Goal: Information Seeking & Learning: Understand process/instructions

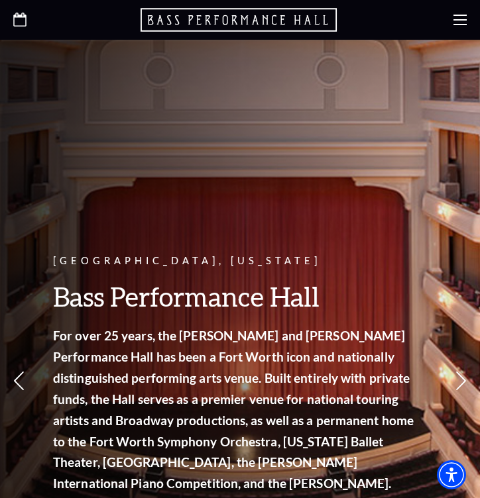
click at [21, 21] on icon "Open this option" at bounding box center [19, 20] width 13 height 14
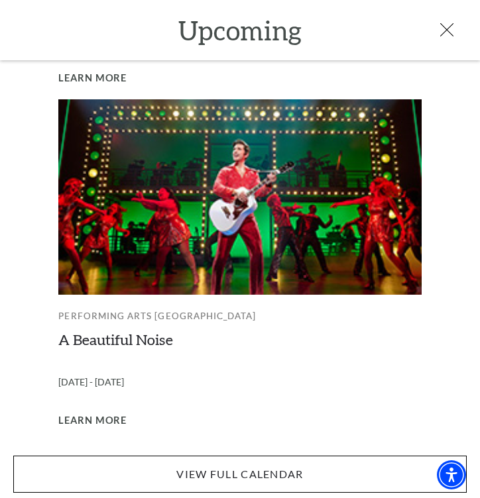
scroll to position [1014, 0]
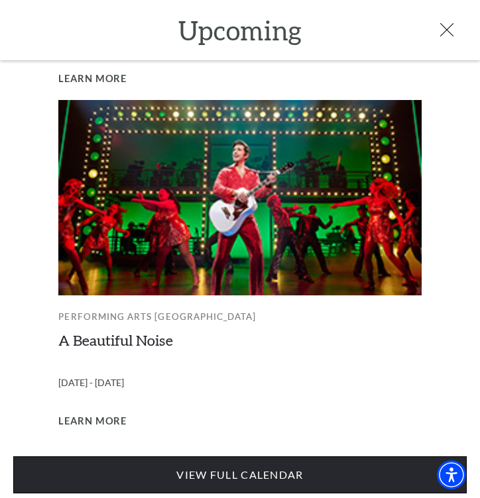
click at [156, 465] on link "View Full Calendar" at bounding box center [239, 475] width 453 height 37
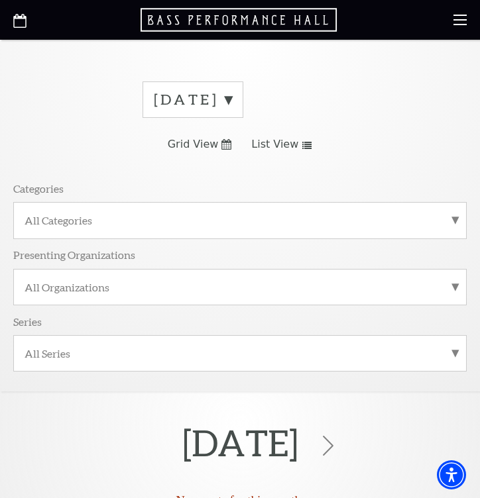
scroll to position [40, 0]
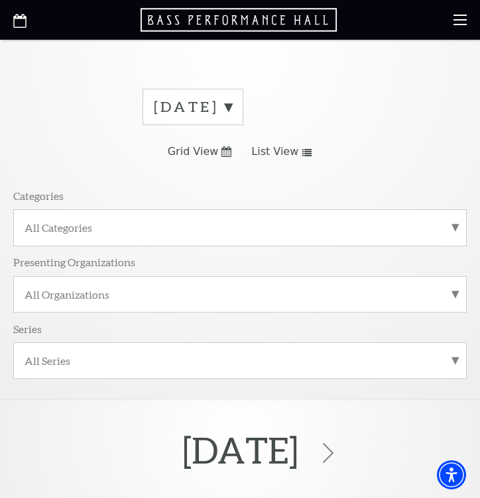
click at [232, 103] on label "September 2025" at bounding box center [193, 107] width 78 height 21
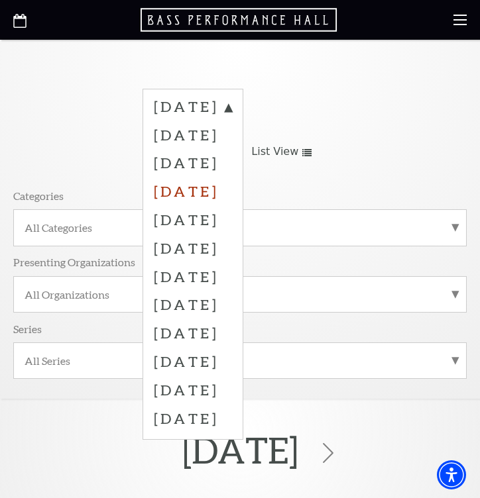
click at [232, 182] on label "December 2025" at bounding box center [193, 191] width 78 height 28
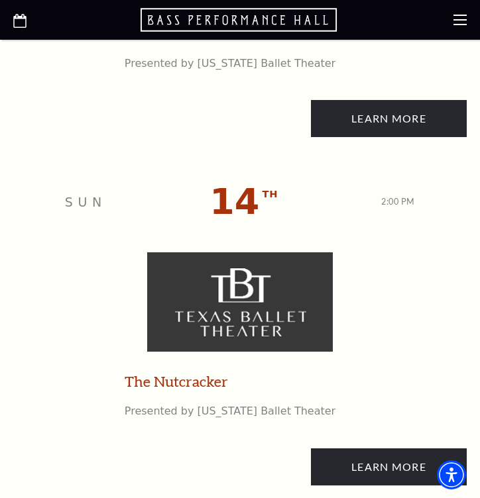
scroll to position [4048, 0]
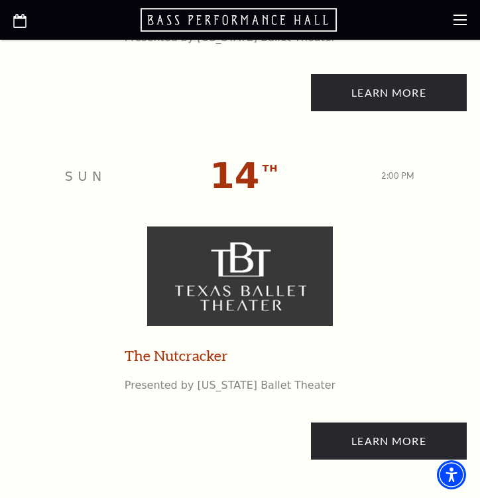
click at [261, 282] on img at bounding box center [240, 276] width 186 height 99
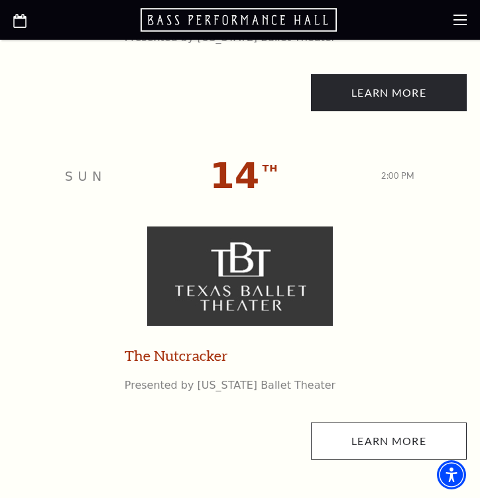
click at [341, 426] on link "Learn More" at bounding box center [389, 441] width 156 height 37
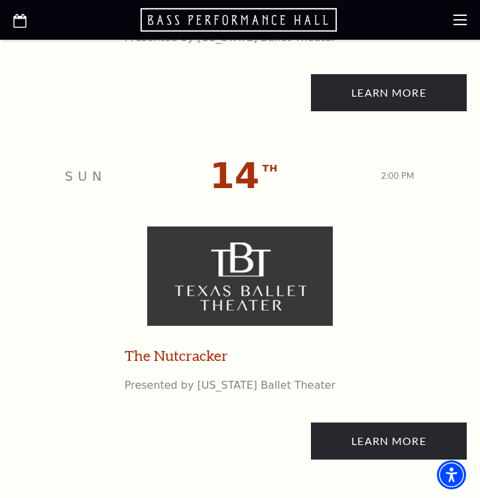
click at [214, 346] on link "The Nutcracker" at bounding box center [176, 356] width 103 height 21
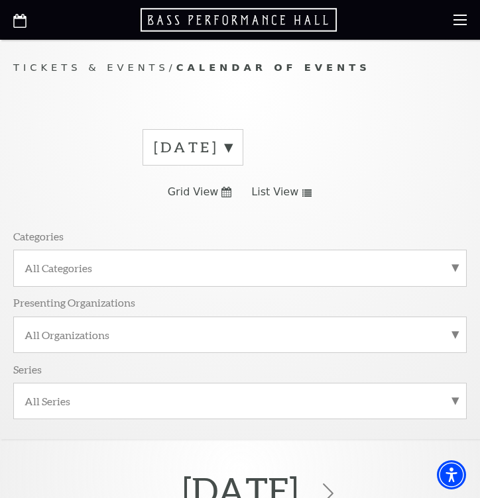
click at [464, 20] on use at bounding box center [459, 20] width 13 height 11
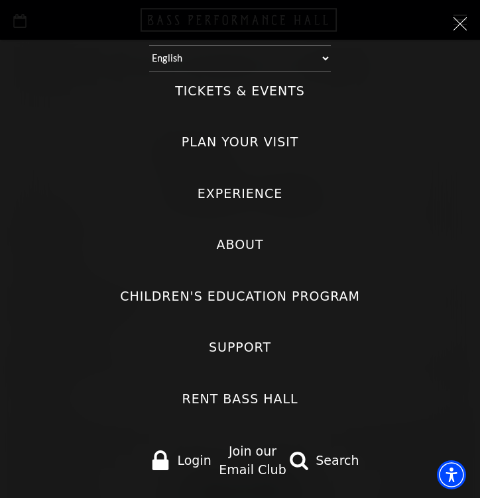
click at [247, 82] on label "Tickets & Events" at bounding box center [240, 91] width 130 height 18
click at [0, 0] on Events "Tickets & Events" at bounding box center [0, 0] width 0 height 0
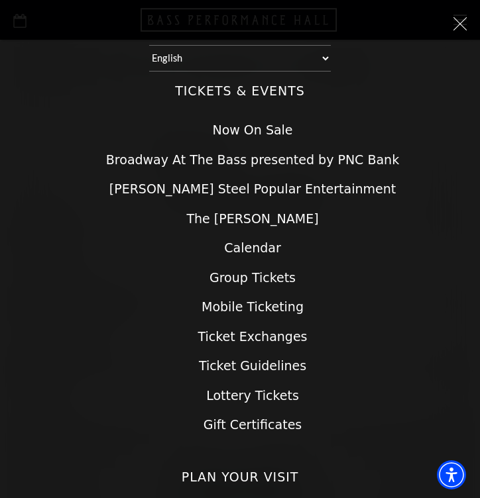
click at [282, 300] on link "Mobile Ticketing" at bounding box center [252, 307] width 102 height 15
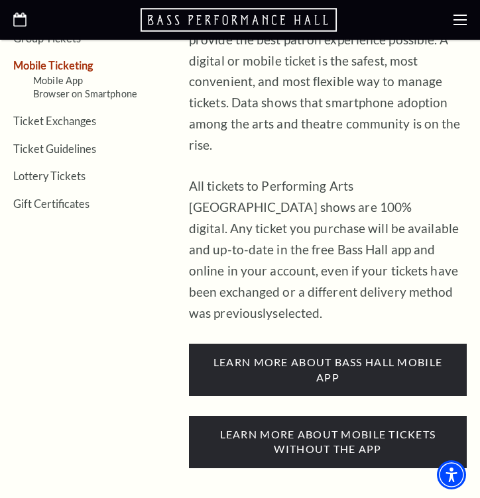
scroll to position [426, 0]
